Goal: Task Accomplishment & Management: Manage account settings

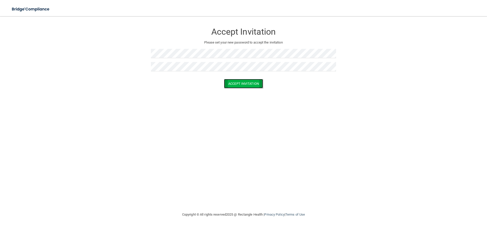
click at [258, 85] on button "Accept Invitation" at bounding box center [243, 83] width 39 height 9
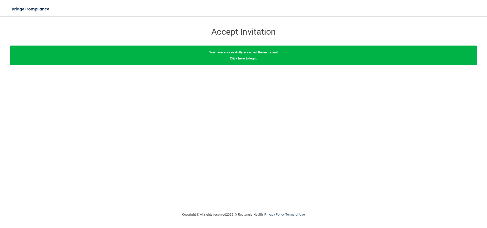
click at [242, 57] on link "Click here to login" at bounding box center [243, 59] width 26 height 4
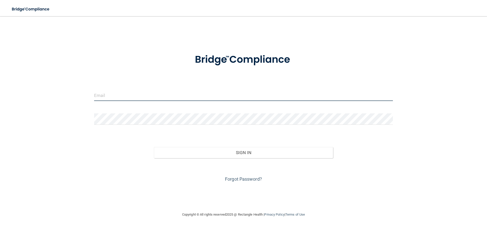
click at [218, 96] on input "email" at bounding box center [243, 95] width 299 height 11
type input "manderson@whereyoursmileshines.com"
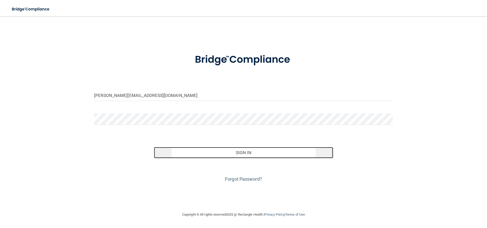
click at [230, 148] on button "Sign In" at bounding box center [243, 152] width 179 height 11
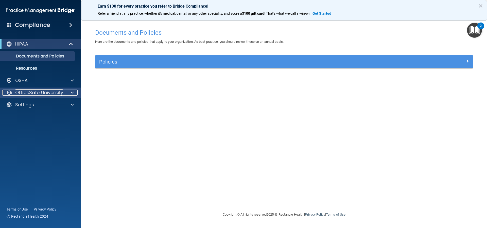
click at [71, 93] on span at bounding box center [72, 93] width 3 height 6
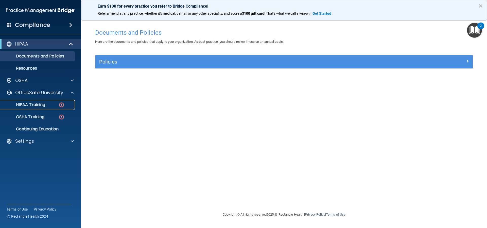
click at [42, 102] on p "HIPAA Training" at bounding box center [24, 104] width 42 height 5
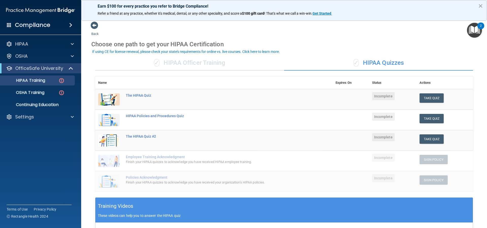
click at [219, 60] on div "✓ HIPAA Officer Training" at bounding box center [189, 63] width 189 height 15
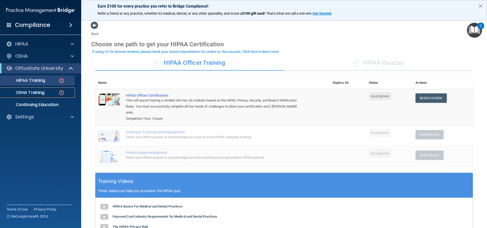
click at [40, 90] on p "OSHA Training" at bounding box center [23, 92] width 41 height 5
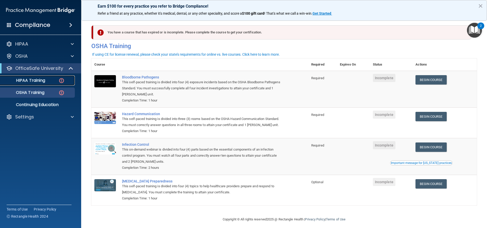
click at [35, 82] on p "HIPAA Training" at bounding box center [24, 80] width 42 height 5
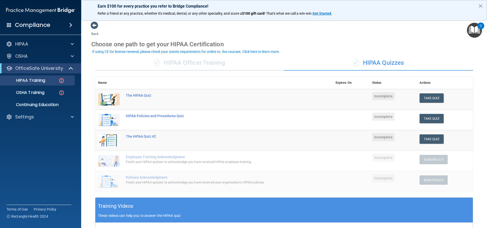
click at [22, 28] on h4 "Compliance" at bounding box center [32, 25] width 35 height 7
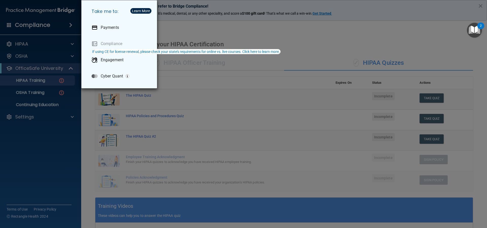
click at [36, 112] on div "Take me to: Payments Compliance Engagement Cyber Quant" at bounding box center [243, 114] width 487 height 228
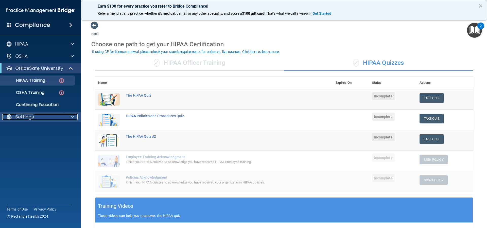
click at [31, 118] on p "Settings" at bounding box center [24, 117] width 19 height 6
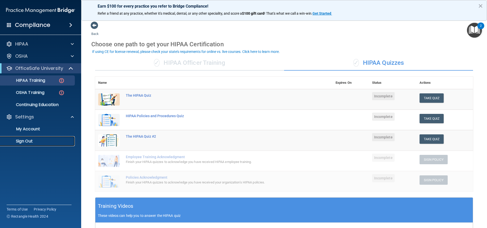
click at [29, 140] on p "Sign Out" at bounding box center [37, 141] width 69 height 5
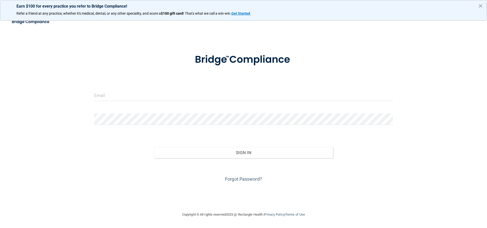
click at [126, 55] on div at bounding box center [243, 60] width 306 height 26
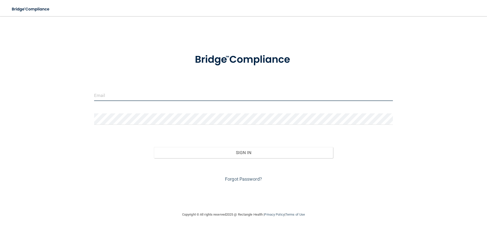
click at [221, 94] on input "email" at bounding box center [243, 95] width 299 height 11
type input "manderson@whereyoursmileshines.com"
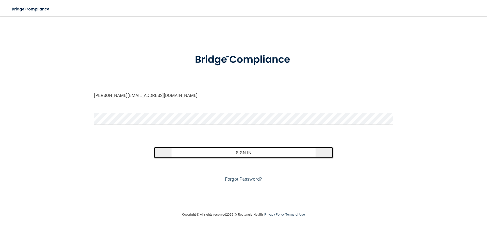
click at [268, 150] on button "Sign In" at bounding box center [243, 152] width 179 height 11
